Goal: Error: Unclear

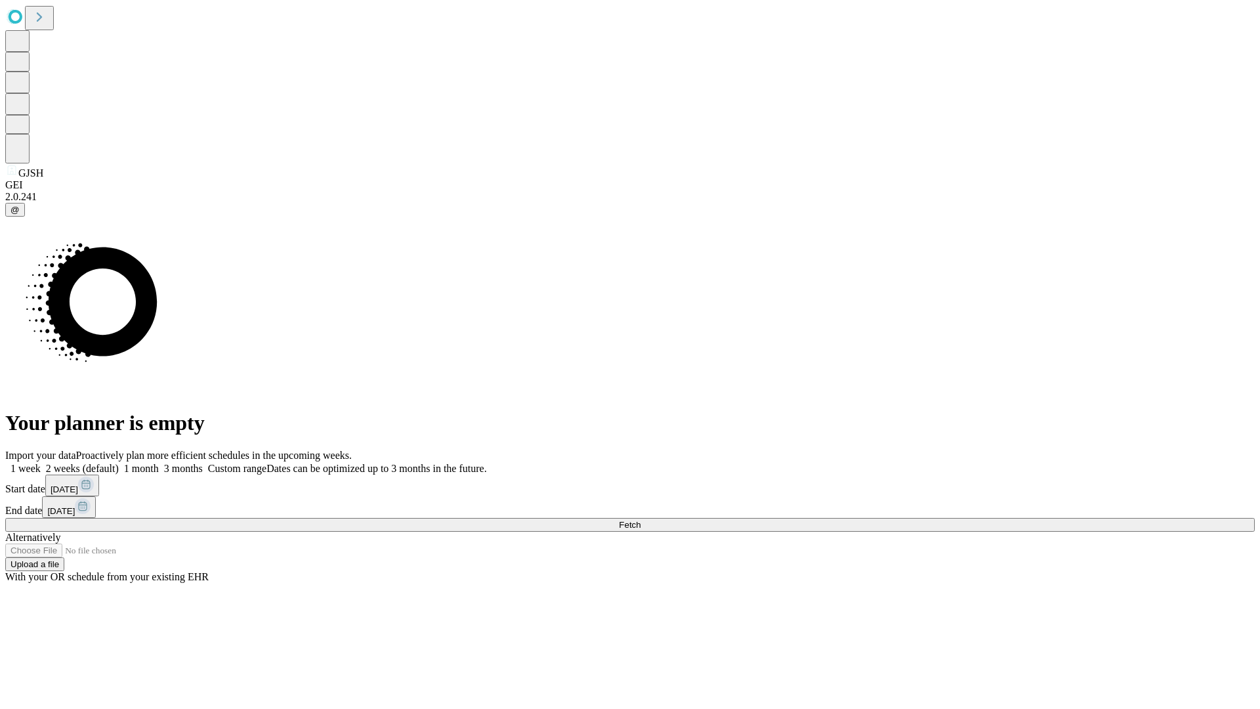
click at [641, 520] on span "Fetch" at bounding box center [630, 525] width 22 height 10
